Goal: Browse casually: Explore the website without a specific task or goal

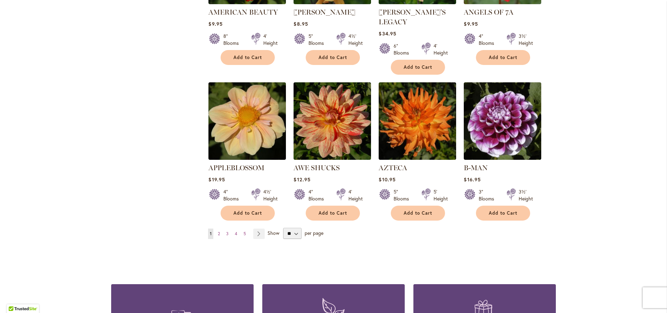
scroll to position [600, 0]
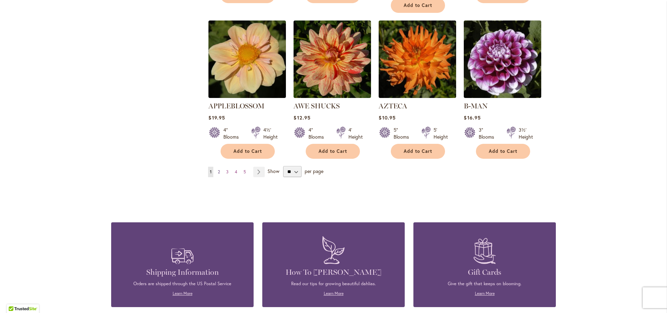
click at [218, 169] on span "2" at bounding box center [219, 171] width 2 height 5
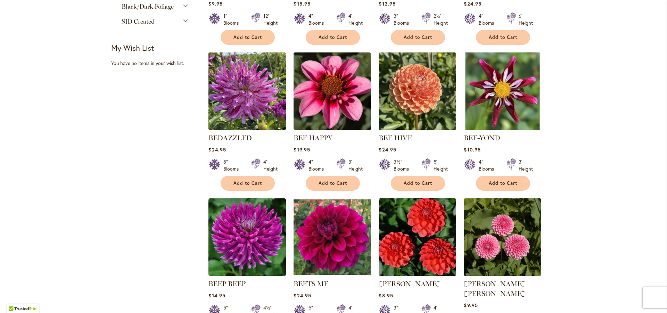
scroll to position [563, 0]
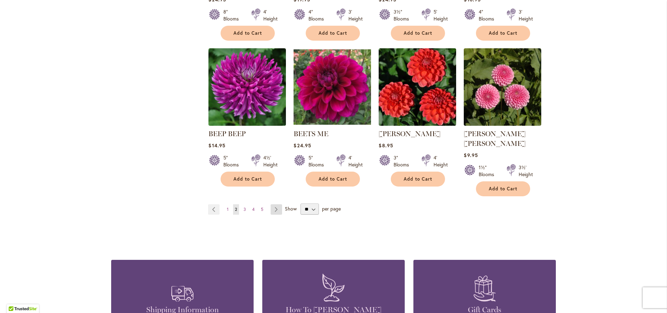
click at [272, 204] on link "Page Next" at bounding box center [276, 209] width 11 height 10
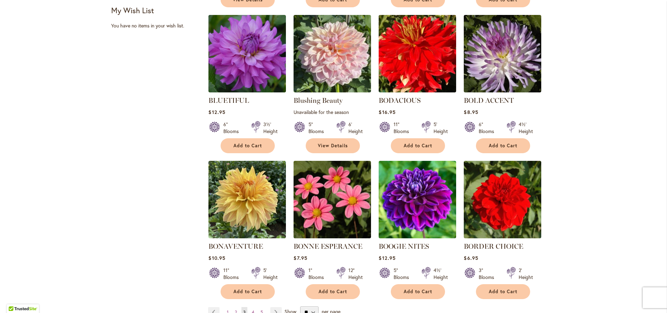
scroll to position [600, 0]
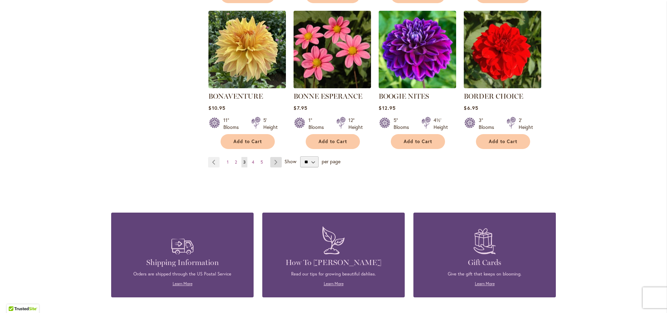
click at [270, 163] on link "Page Next" at bounding box center [275, 162] width 11 height 10
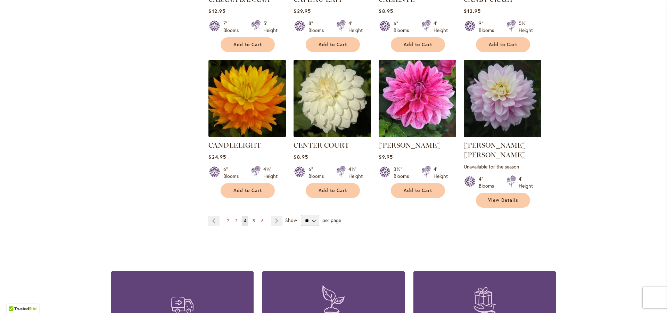
scroll to position [563, 0]
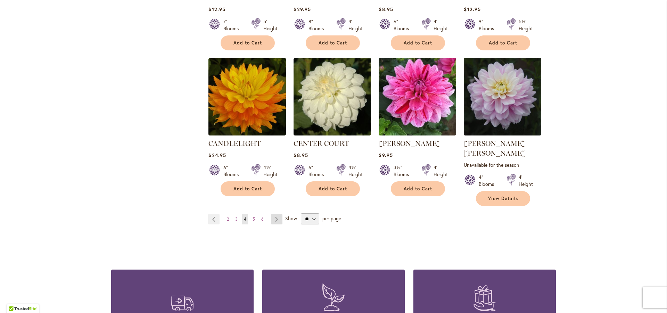
click at [272, 214] on link "Page Next" at bounding box center [276, 219] width 11 height 10
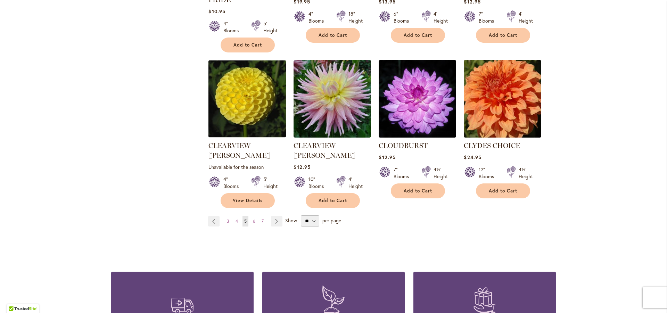
scroll to position [638, 0]
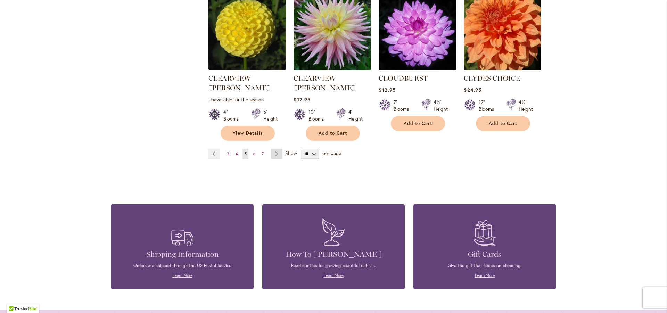
click at [275, 149] on link "Page Next" at bounding box center [276, 154] width 11 height 10
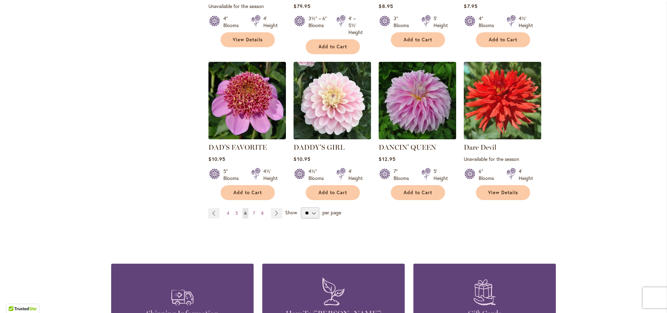
scroll to position [600, 0]
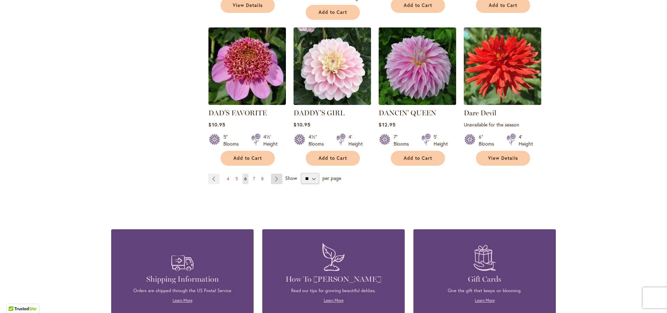
click at [273, 177] on link "Page Next" at bounding box center [276, 179] width 11 height 10
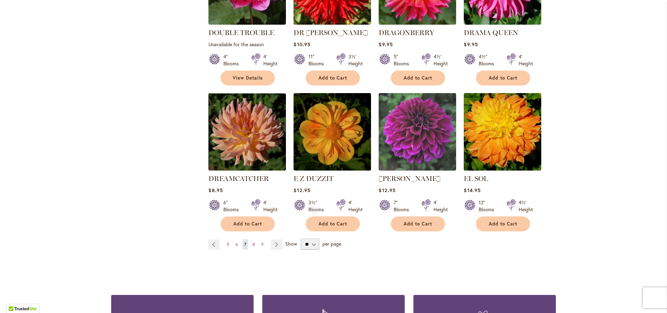
scroll to position [563, 0]
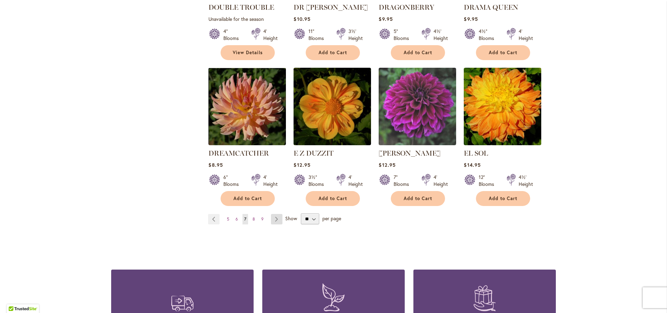
click at [272, 214] on link "Page Next" at bounding box center [276, 219] width 11 height 10
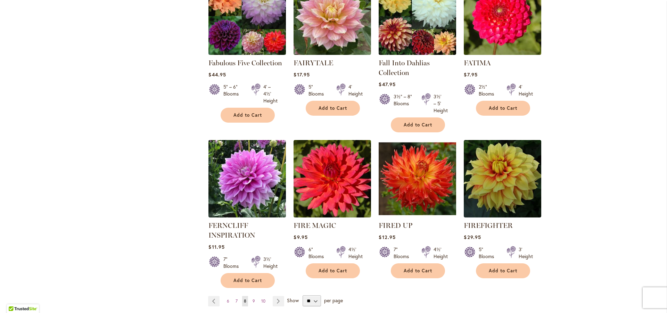
scroll to position [525, 0]
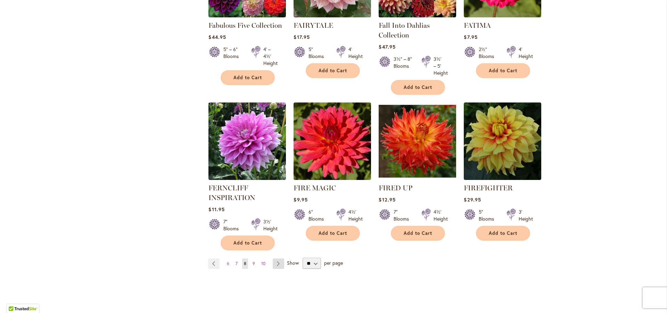
click at [275, 261] on link "Page Next" at bounding box center [278, 263] width 11 height 10
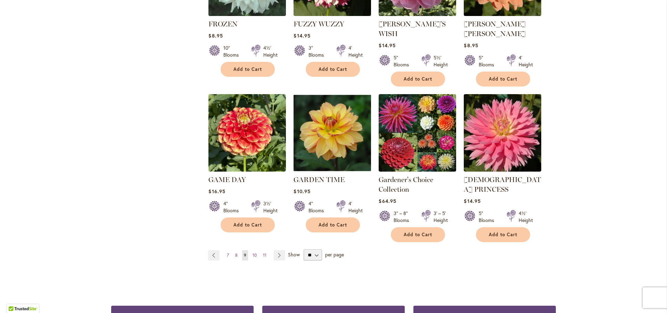
scroll to position [638, 0]
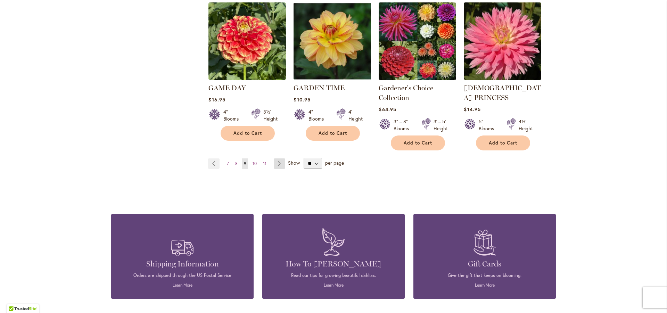
click at [276, 158] on link "Page Next" at bounding box center [279, 163] width 11 height 10
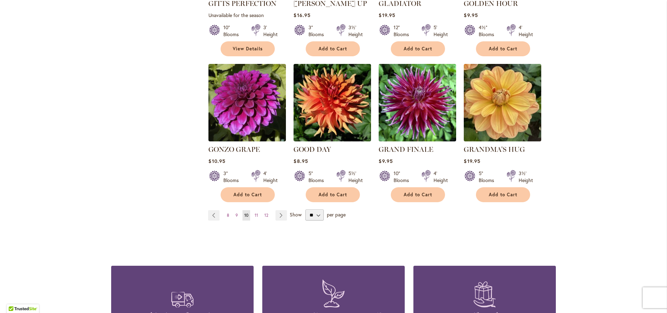
scroll to position [563, 0]
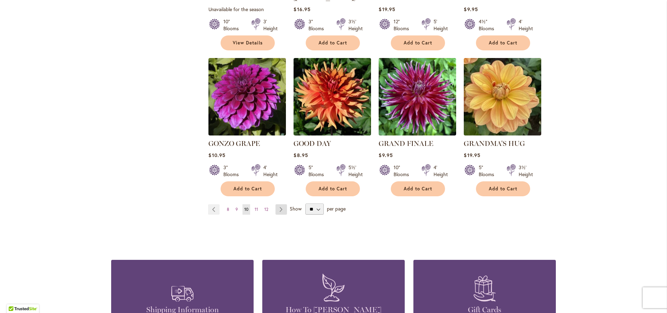
click at [279, 204] on link "Page Next" at bounding box center [280, 209] width 11 height 10
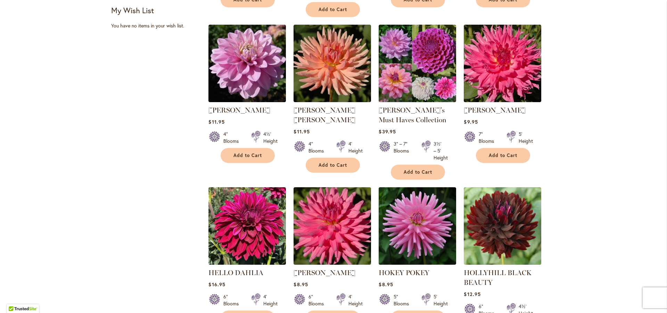
scroll to position [563, 0]
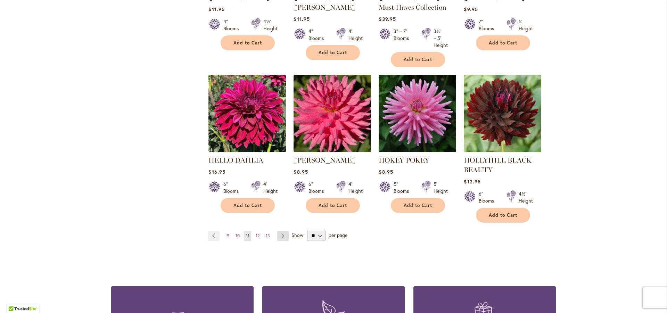
click at [277, 235] on link "Page Next" at bounding box center [282, 236] width 11 height 10
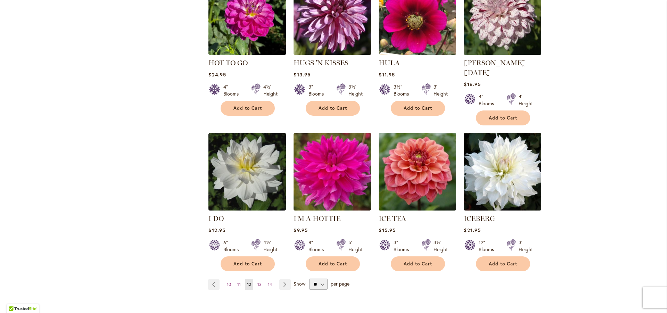
scroll to position [600, 0]
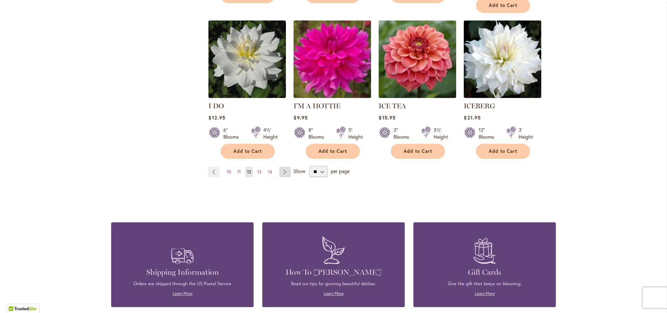
click at [280, 167] on link "Page Next" at bounding box center [284, 172] width 11 height 10
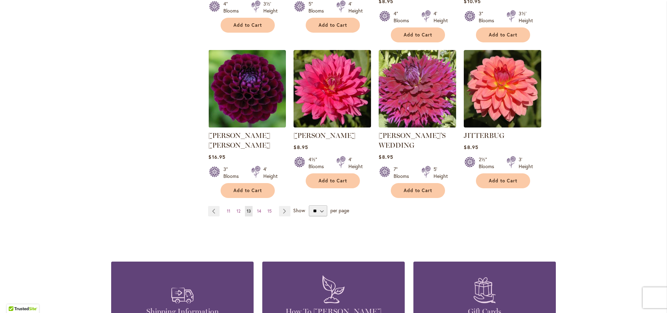
scroll to position [600, 0]
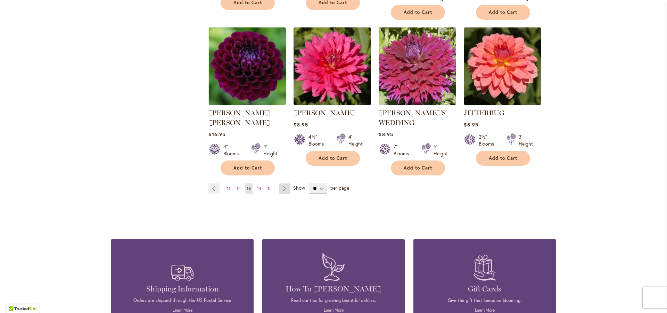
click at [282, 183] on link "Page Next" at bounding box center [284, 188] width 11 height 10
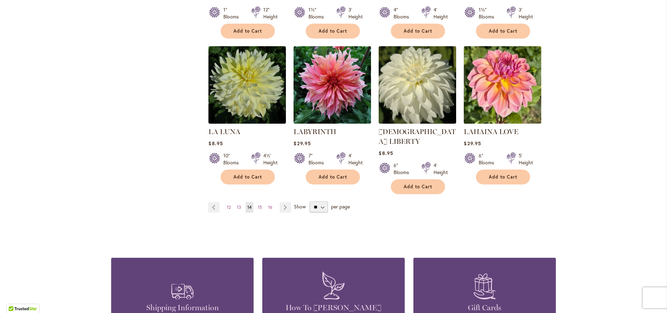
scroll to position [600, 0]
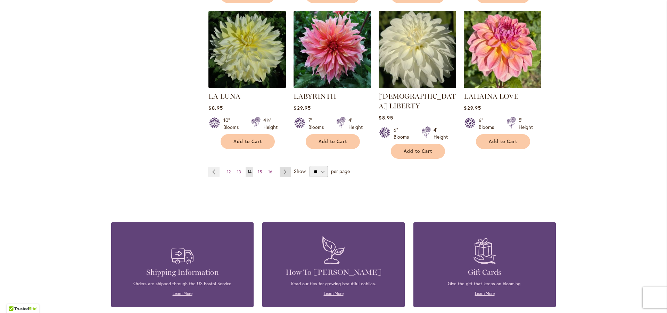
click at [281, 167] on link "Page Next" at bounding box center [285, 172] width 11 height 10
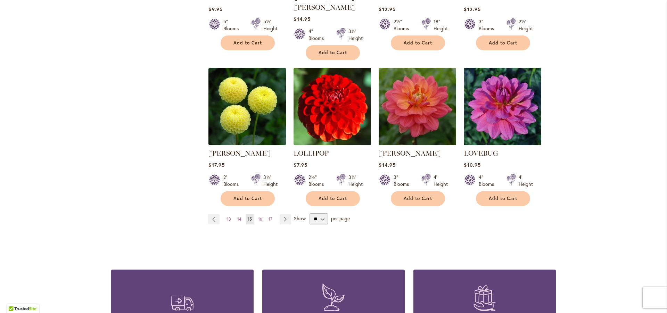
scroll to position [600, 0]
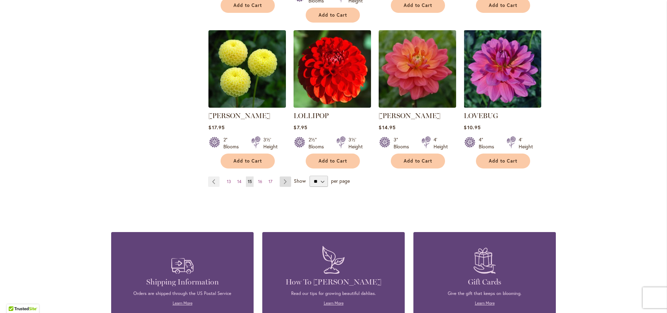
click at [280, 176] on link "Page Next" at bounding box center [285, 181] width 11 height 10
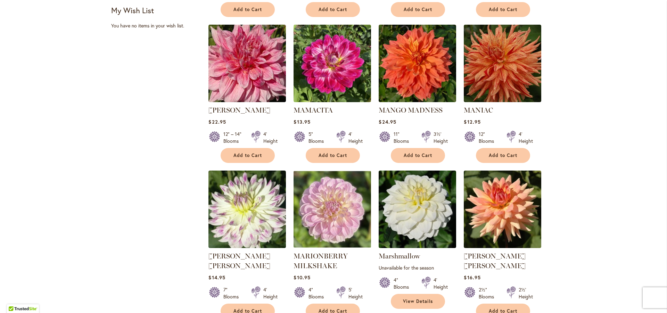
scroll to position [600, 0]
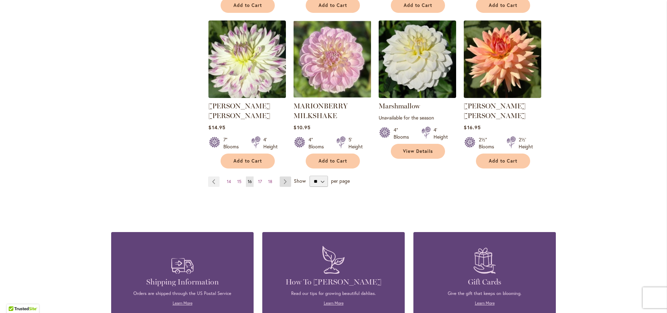
click at [284, 176] on link "Page Next" at bounding box center [285, 181] width 11 height 10
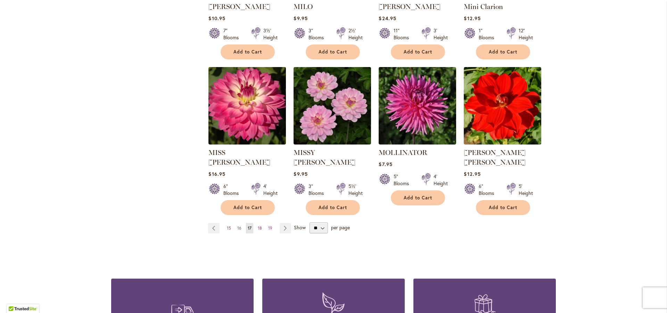
scroll to position [563, 0]
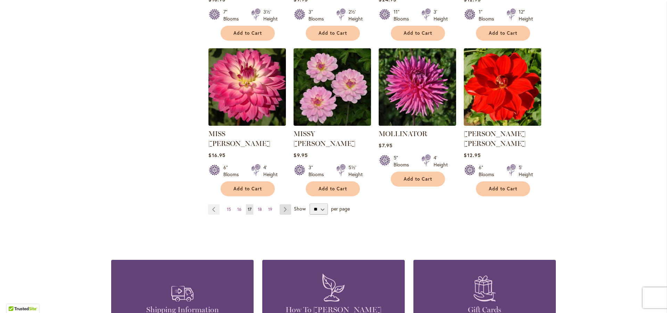
click at [281, 204] on link "Page Next" at bounding box center [285, 209] width 11 height 10
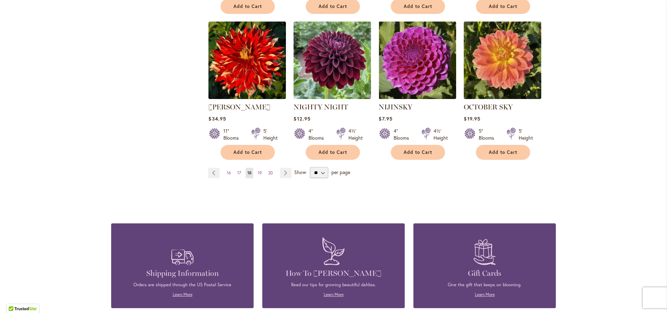
scroll to position [600, 0]
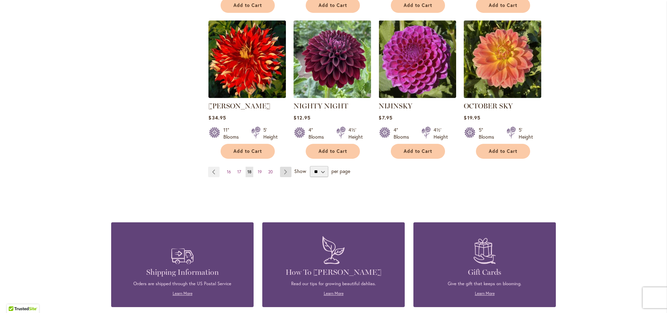
click at [282, 167] on link "Page Next" at bounding box center [285, 172] width 11 height 10
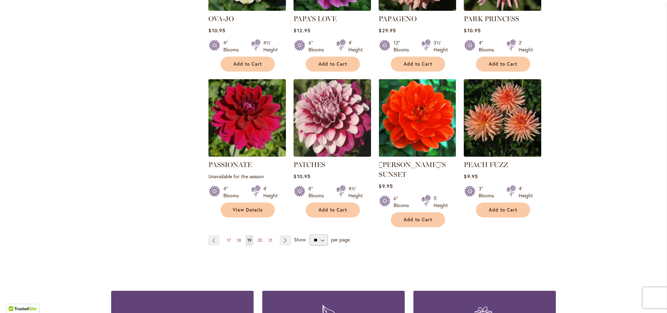
scroll to position [638, 0]
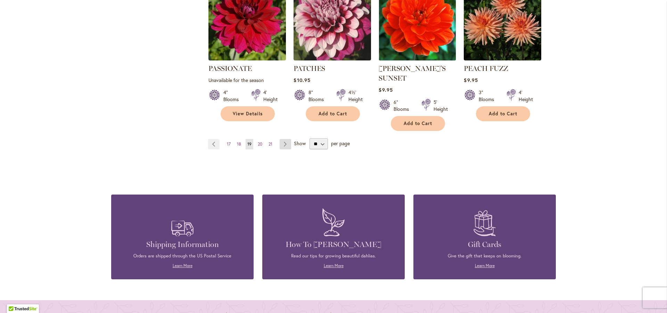
click at [281, 139] on link "Page Next" at bounding box center [285, 144] width 11 height 10
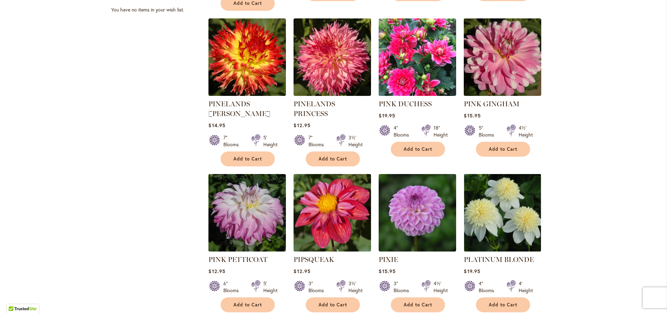
scroll to position [525, 0]
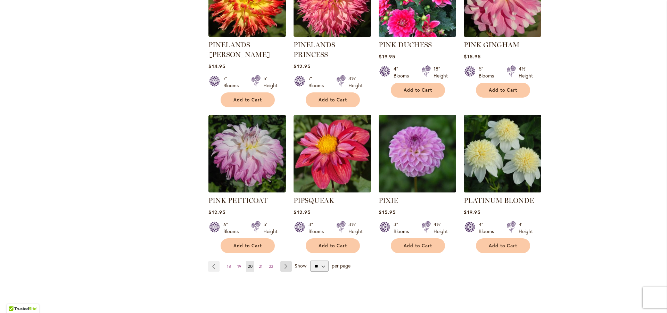
click at [283, 261] on link "Page Next" at bounding box center [285, 266] width 11 height 10
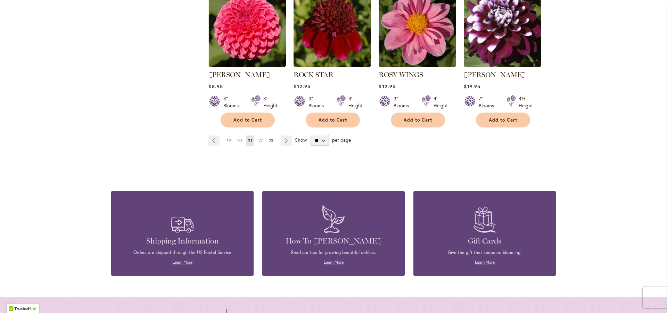
scroll to position [638, 0]
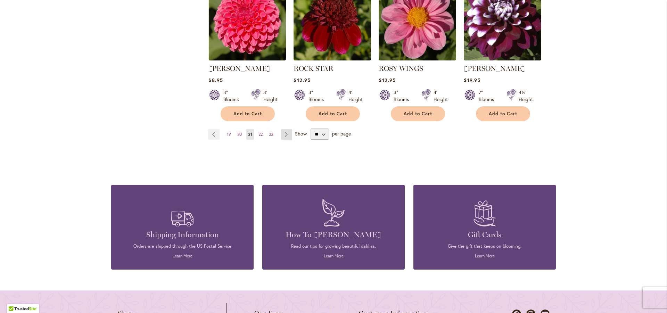
click at [283, 136] on link "Page Next" at bounding box center [286, 134] width 11 height 10
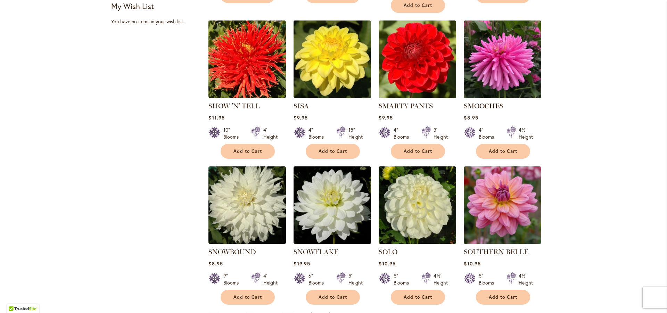
scroll to position [488, 0]
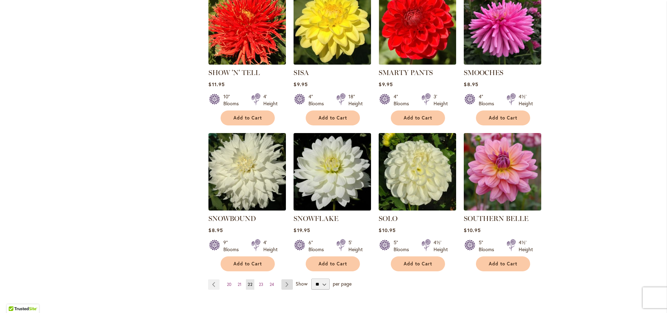
click at [281, 279] on link "Page Next" at bounding box center [286, 284] width 11 height 10
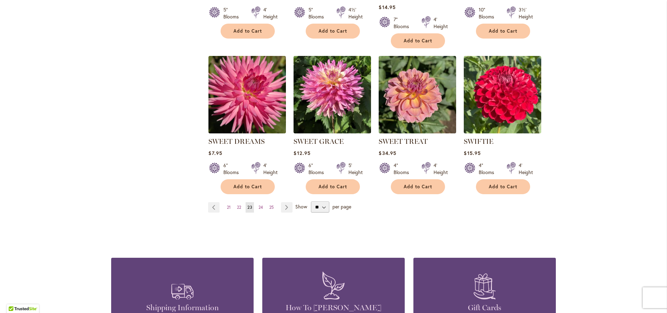
scroll to position [675, 0]
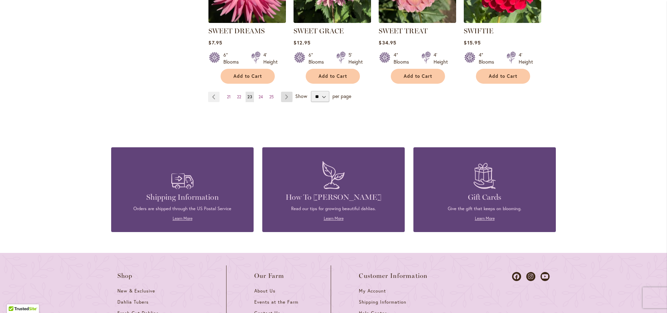
click at [284, 95] on link "Page Next" at bounding box center [286, 97] width 11 height 10
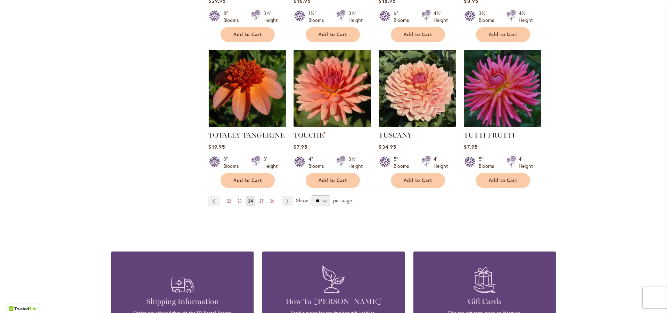
scroll to position [600, 0]
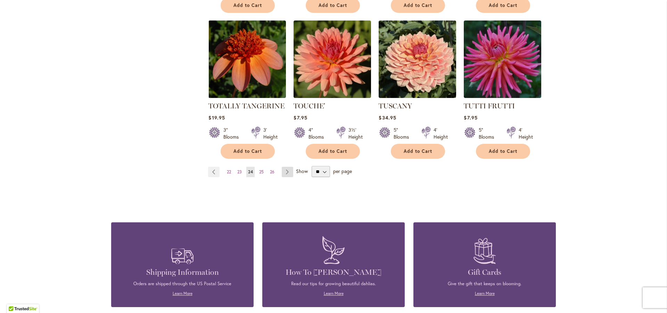
click at [285, 167] on link "Page Next" at bounding box center [287, 172] width 11 height 10
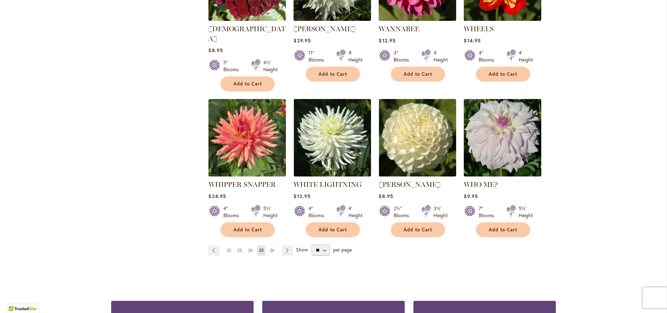
scroll to position [525, 0]
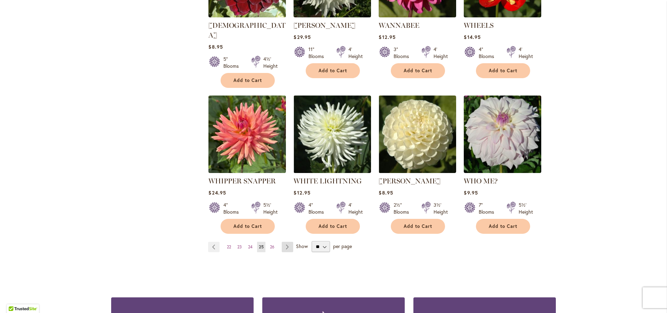
click at [283, 242] on link "Page Next" at bounding box center [287, 247] width 11 height 10
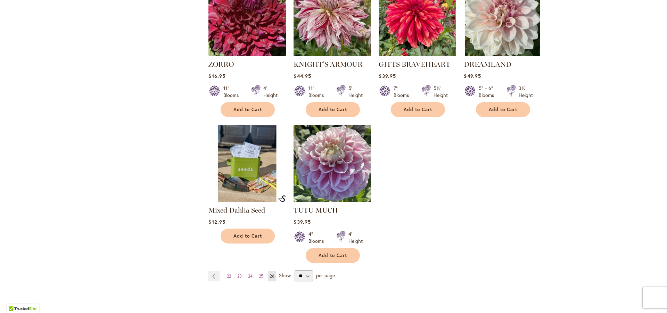
scroll to position [488, 0]
